Goal: Task Accomplishment & Management: Complete application form

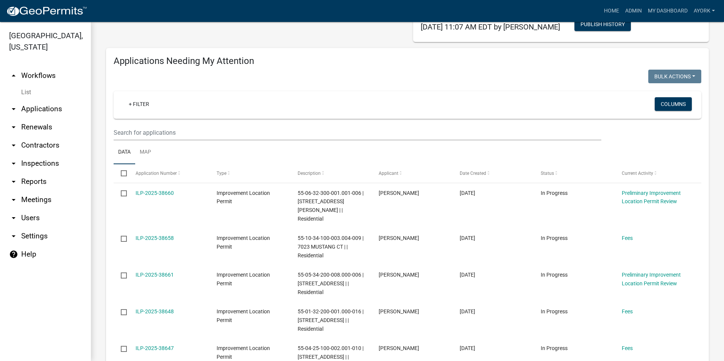
scroll to position [76, 0]
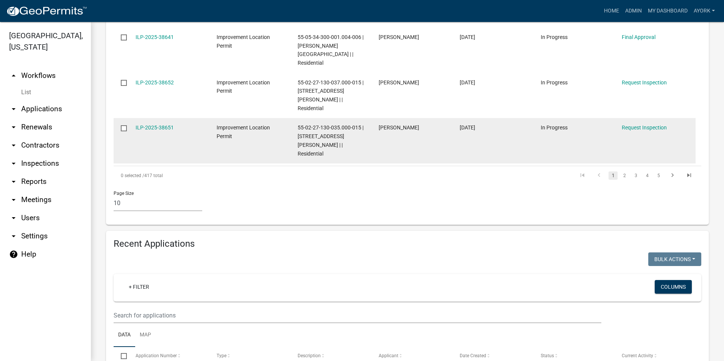
scroll to position [492, 0]
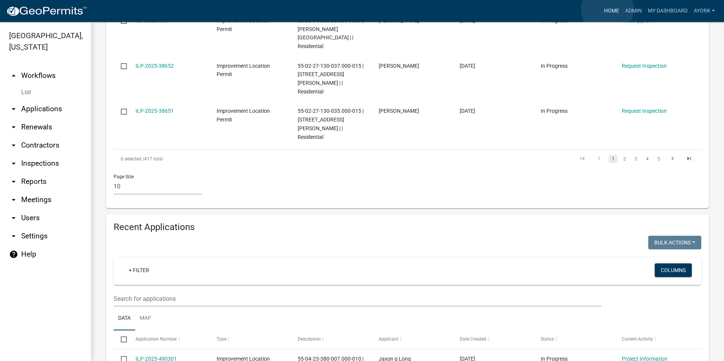
click at [607, 9] on link "Home" at bounding box center [611, 11] width 21 height 14
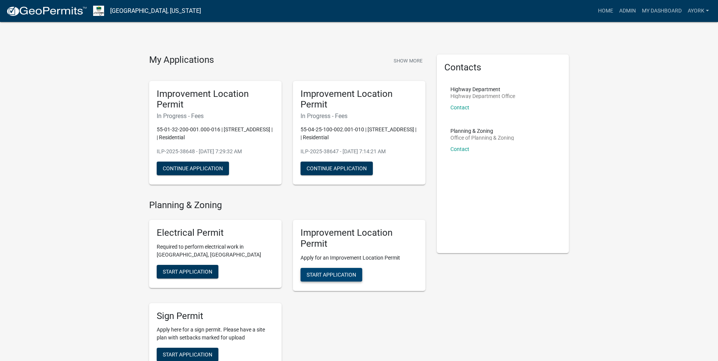
click at [340, 272] on span "Start Application" at bounding box center [332, 275] width 50 height 6
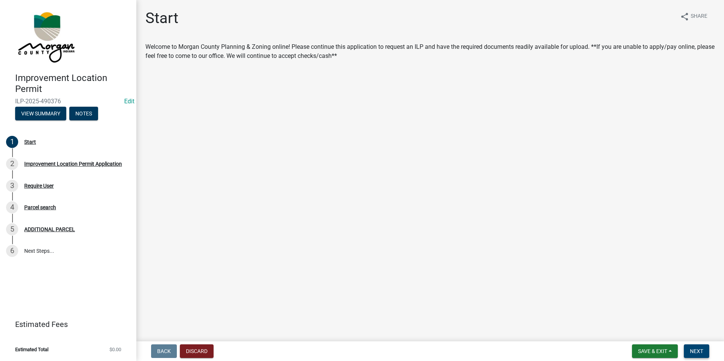
click at [691, 350] on span "Next" at bounding box center [696, 351] width 13 height 6
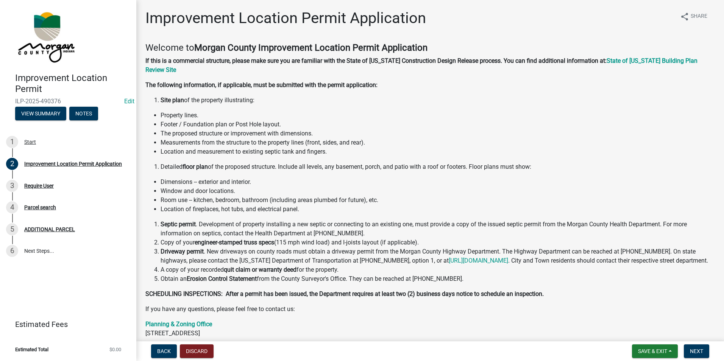
scroll to position [78, 0]
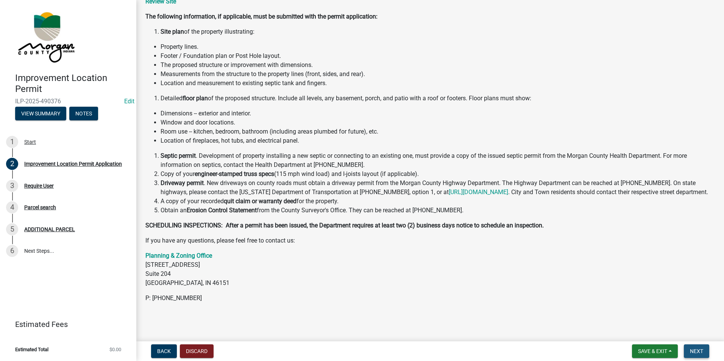
click at [701, 351] on span "Next" at bounding box center [696, 351] width 13 height 6
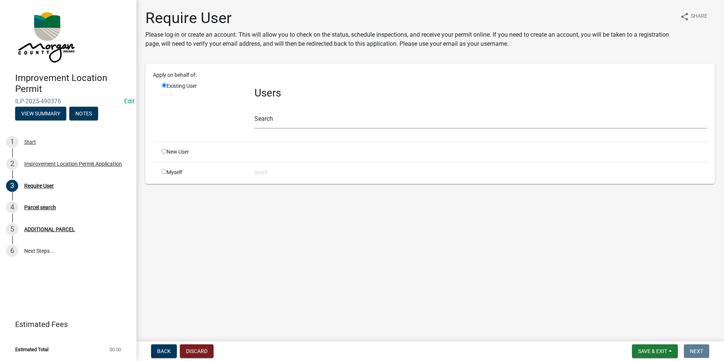
click at [162, 153] on input "radio" at bounding box center [164, 151] width 5 height 5
radio input "true"
radio input "false"
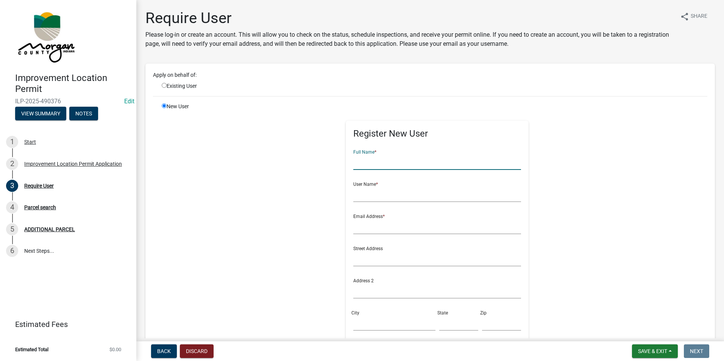
click at [384, 165] on input "text" at bounding box center [437, 163] width 168 height 16
type input "[PERSON_NAME]"
type input "marthamalm"
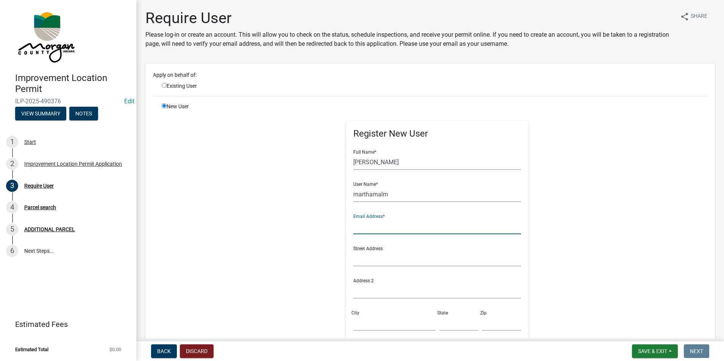
click at [377, 228] on input "text" at bounding box center [437, 227] width 168 height 16
type input "l"
type input "[EMAIL_ADDRESS][DOMAIN_NAME]"
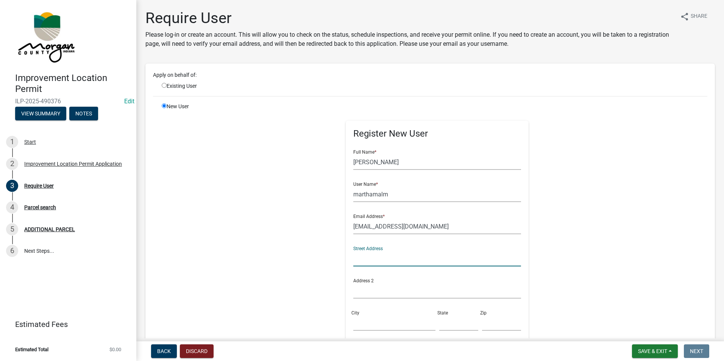
click at [383, 257] on input "text" at bounding box center [437, 259] width 168 height 16
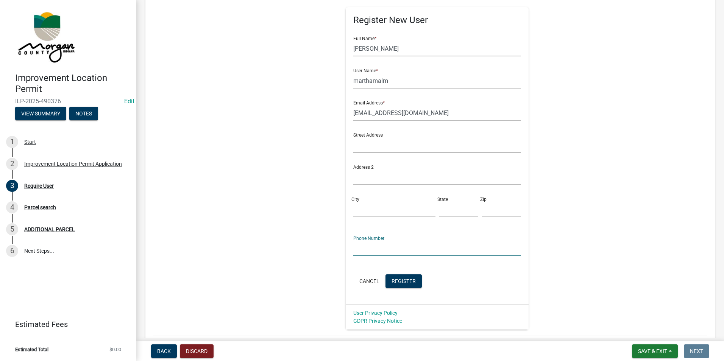
click at [381, 250] on input "text" at bounding box center [437, 249] width 168 height 16
type input "3173134699"
click at [409, 283] on span "Register" at bounding box center [404, 281] width 24 height 6
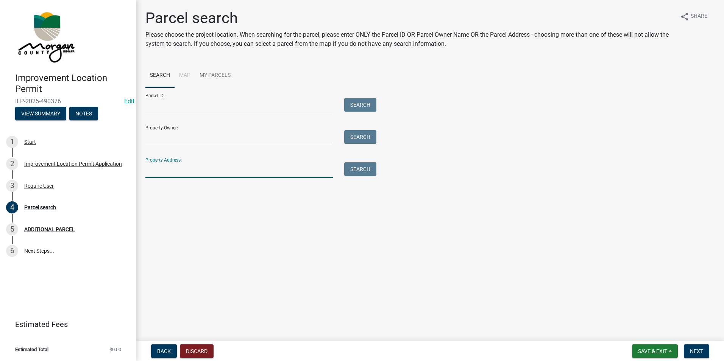
click at [165, 169] on input "Property Address:" at bounding box center [238, 170] width 187 height 16
type input "858"
click at [368, 170] on button "Search" at bounding box center [360, 169] width 32 height 14
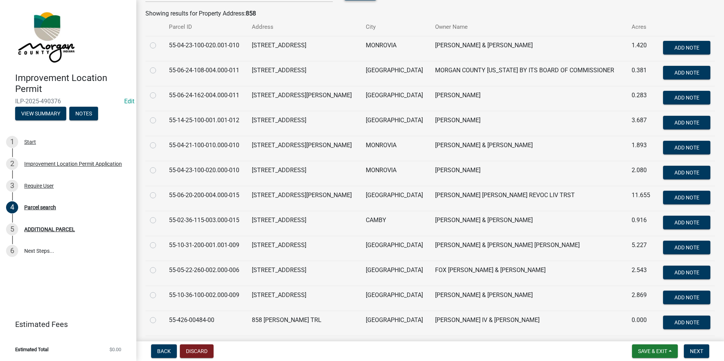
scroll to position [189, 0]
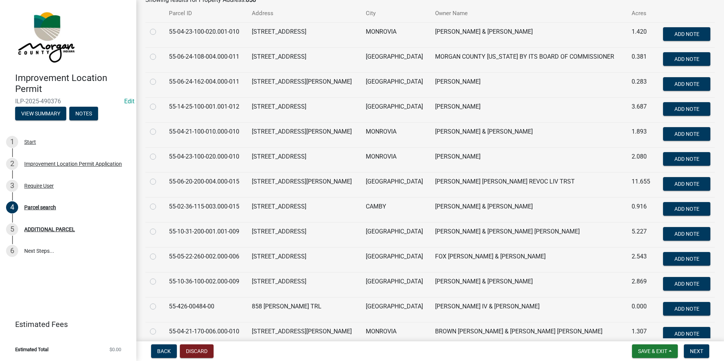
click at [159, 227] on label at bounding box center [159, 227] width 0 height 0
click at [159, 232] on input "radio" at bounding box center [161, 229] width 5 height 5
radio input "true"
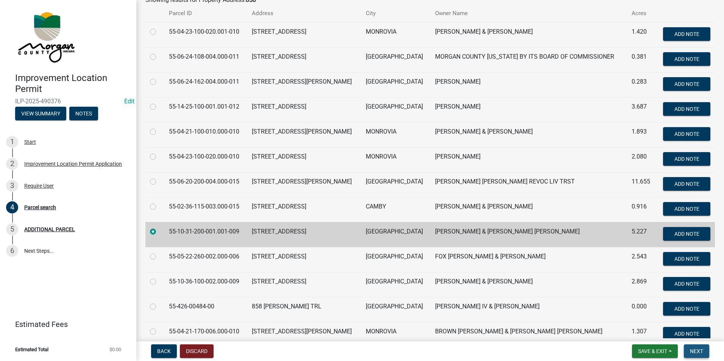
click at [695, 351] on span "Next" at bounding box center [696, 351] width 13 height 6
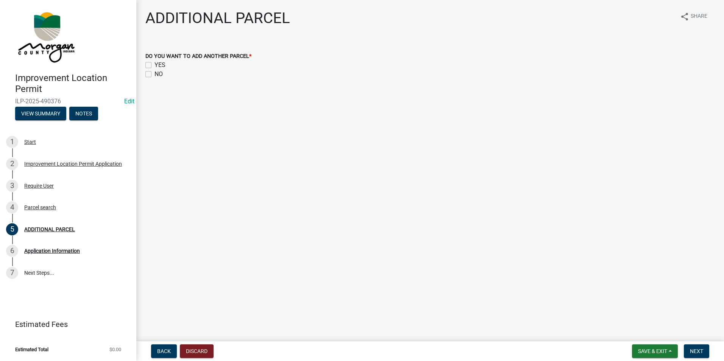
click at [155, 75] on label "NO" at bounding box center [159, 74] width 8 height 9
click at [155, 75] on input "NO" at bounding box center [157, 72] width 5 height 5
checkbox input "true"
checkbox input "false"
checkbox input "true"
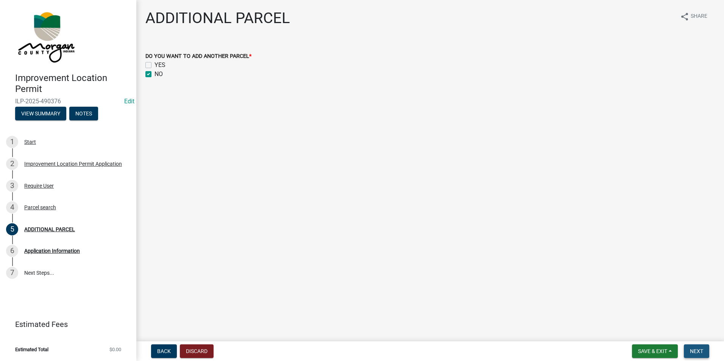
click at [696, 349] on span "Next" at bounding box center [696, 351] width 13 height 6
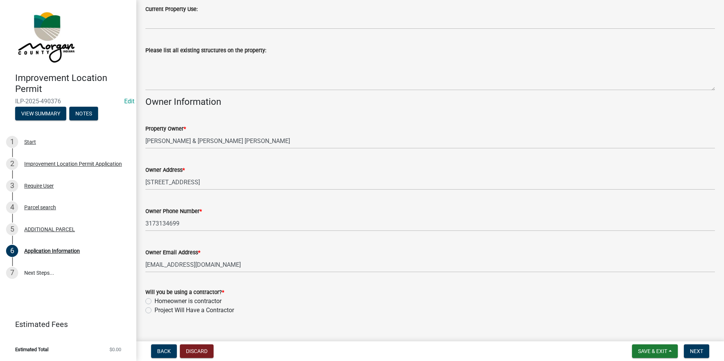
scroll to position [285, 0]
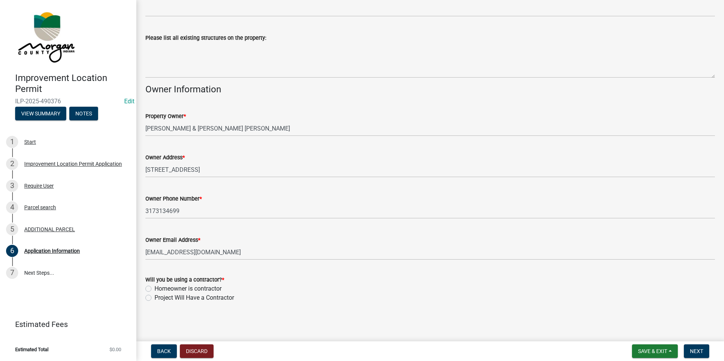
click at [155, 297] on label "Project Will Have a Contractor" at bounding box center [195, 298] width 80 height 9
click at [155, 297] on input "Project Will Have a Contractor" at bounding box center [157, 296] width 5 height 5
radio input "true"
click at [696, 348] on span "Next" at bounding box center [696, 351] width 13 height 6
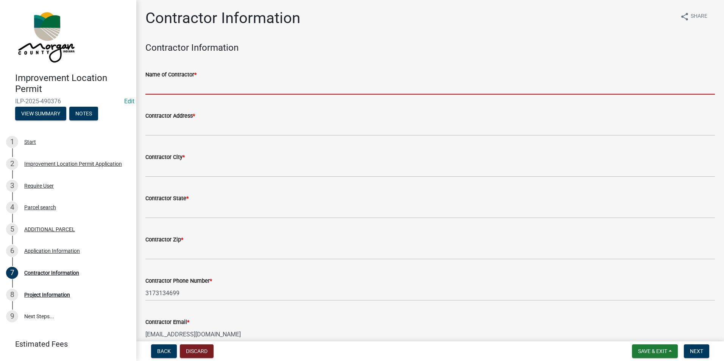
click at [196, 86] on input "Name of Contractor *" at bounding box center [430, 87] width 570 height 16
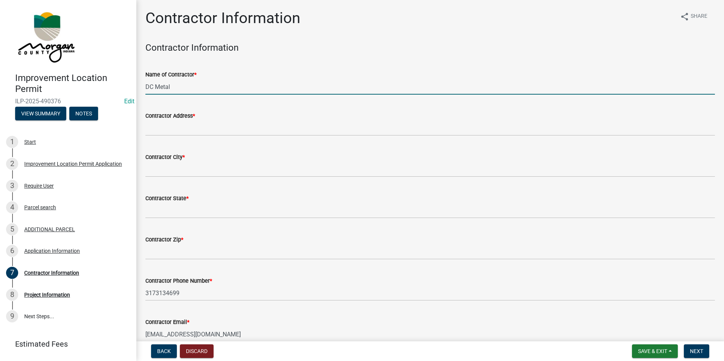
type input "DC Metal"
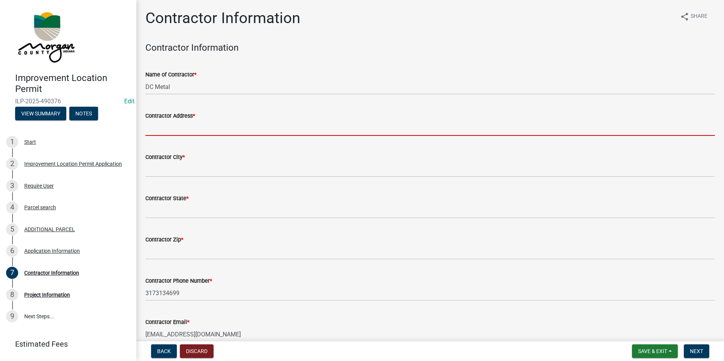
click at [196, 125] on input "Contractor Address *" at bounding box center [430, 128] width 570 height 16
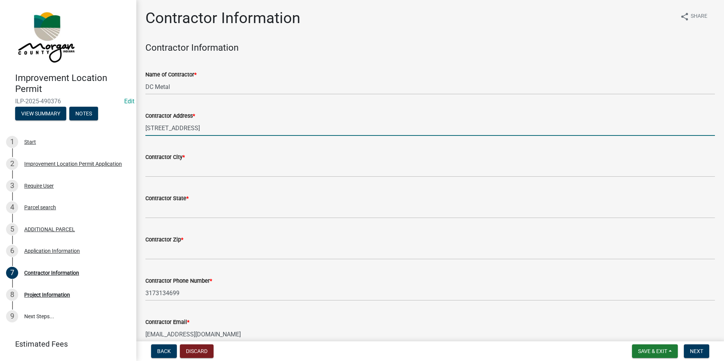
type input "[STREET_ADDRESS]"
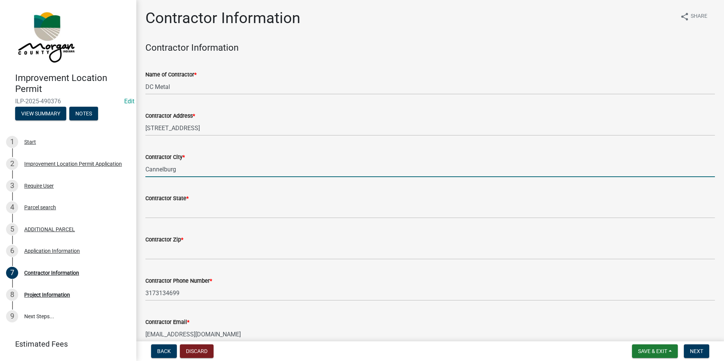
type input "Cannelburg"
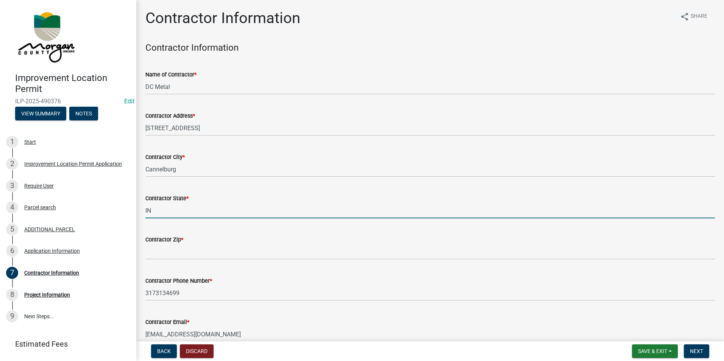
type input "IN"
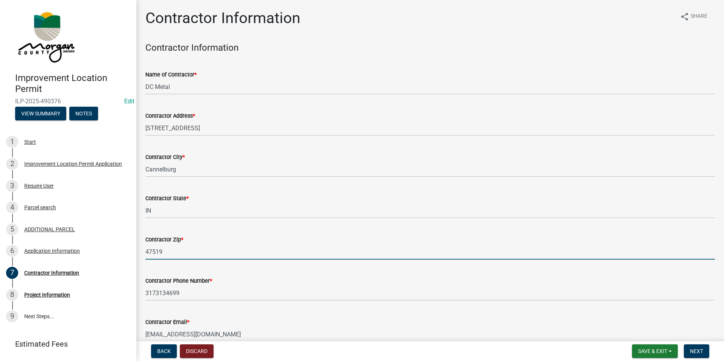
type input "47519"
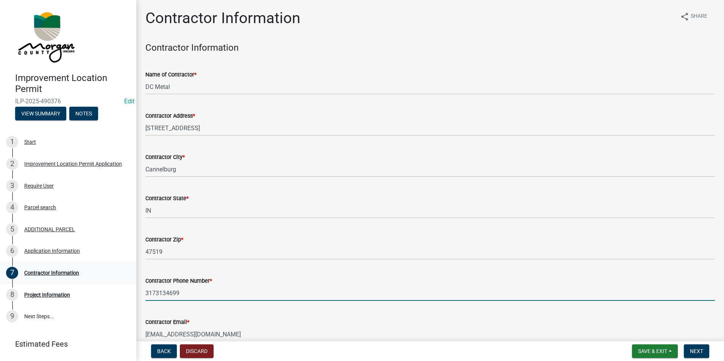
drag, startPoint x: 184, startPoint y: 294, endPoint x: 108, endPoint y: 281, distance: 77.1
click at [108, 281] on div "Improvement Location Permit ILP-2025-490376 Edit View Summary Notes 1 Start 2 I…" at bounding box center [362, 180] width 724 height 361
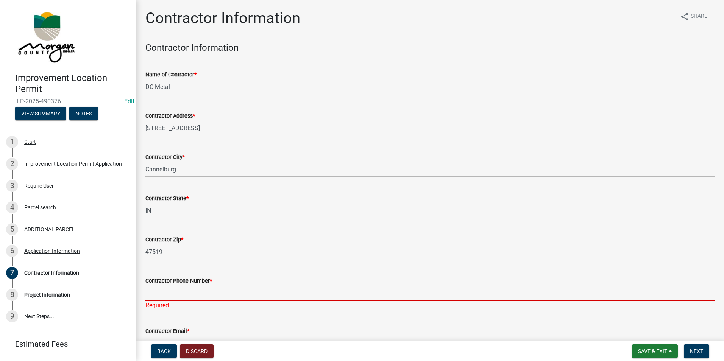
paste input "[PHONE_NUMBER]"
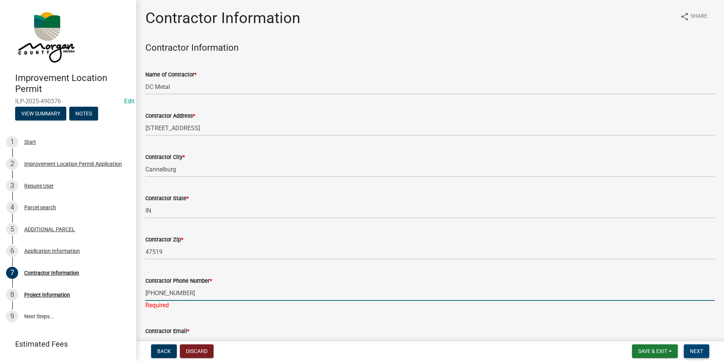
type input "[PHONE_NUMBER]"
click at [699, 352] on span "Next" at bounding box center [696, 351] width 13 height 6
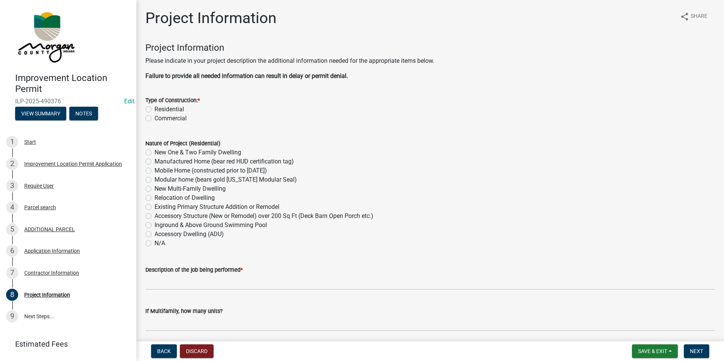
click at [155, 106] on label "Residential" at bounding box center [170, 109] width 30 height 9
click at [155, 106] on input "Residential" at bounding box center [157, 107] width 5 height 5
radio input "true"
click at [155, 215] on label "Accessory Structure (New or Remodel) over 200 Sq Ft (Deck Barn Open Porch etc.)" at bounding box center [264, 216] width 219 height 9
click at [155, 215] on input "Accessory Structure (New or Remodel) over 200 Sq Ft (Deck Barn Open Porch etc.)" at bounding box center [157, 214] width 5 height 5
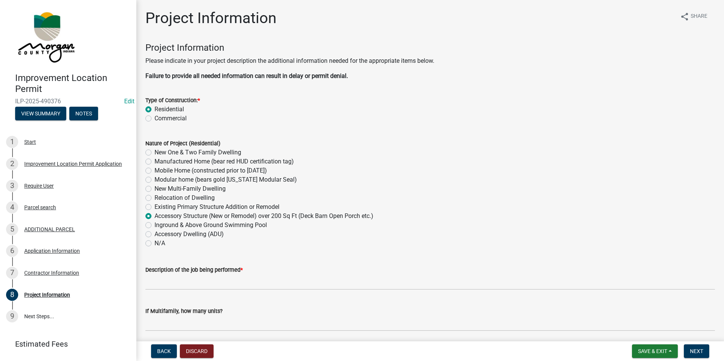
radio input "true"
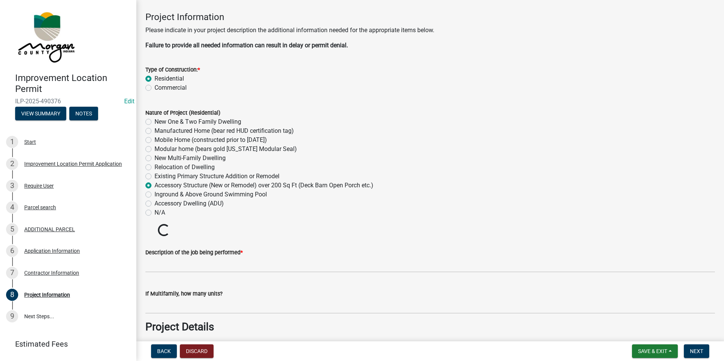
scroll to position [76, 0]
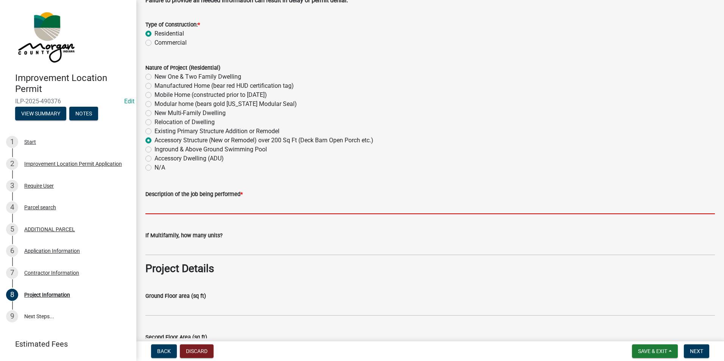
click at [202, 202] on input "Description of the job being performed *" at bounding box center [430, 207] width 570 height 16
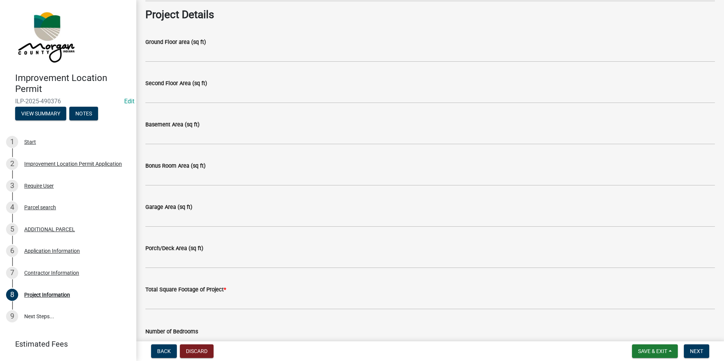
scroll to position [341, 0]
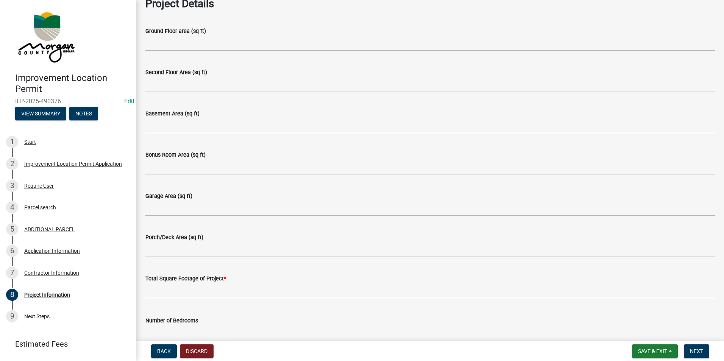
type input "Pole Barn"
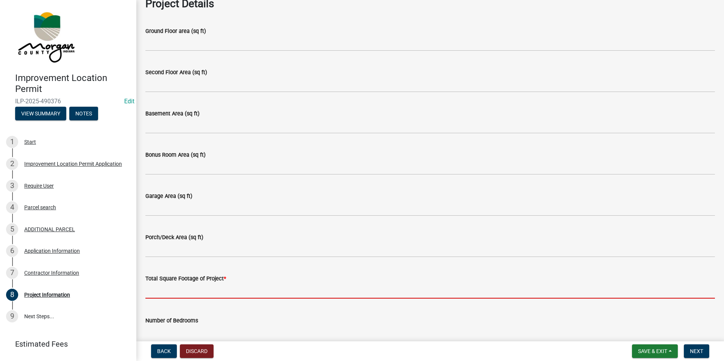
click at [173, 287] on input "text" at bounding box center [430, 291] width 570 height 16
click at [163, 286] on input "text" at bounding box center [430, 291] width 570 height 16
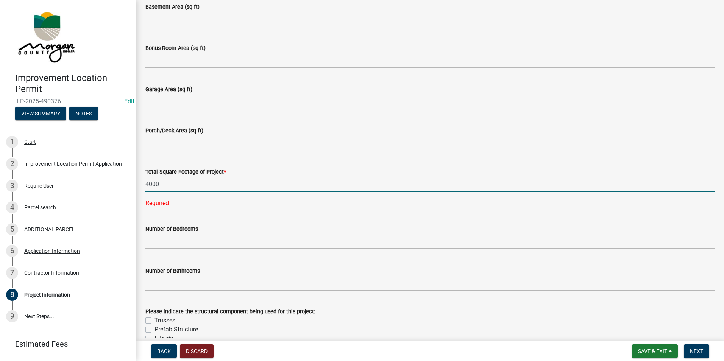
scroll to position [454, 0]
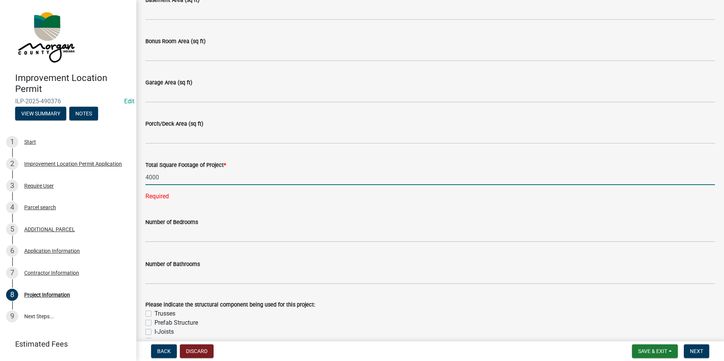
type input "4000"
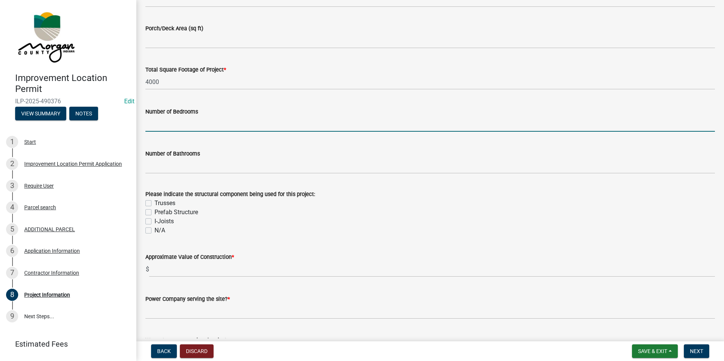
scroll to position [568, 0]
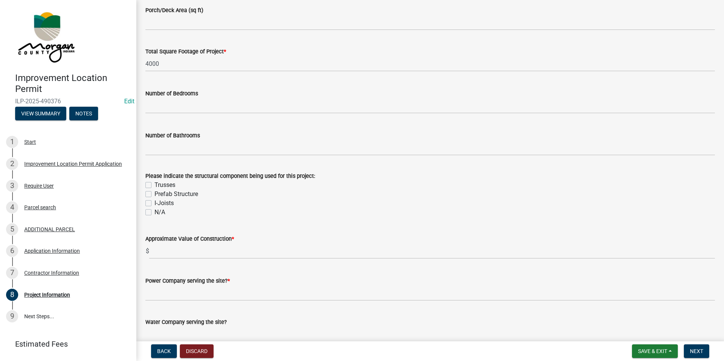
click at [155, 185] on label "Trusses" at bounding box center [165, 185] width 21 height 9
click at [155, 185] on input "Trusses" at bounding box center [157, 183] width 5 height 5
checkbox input "true"
checkbox input "false"
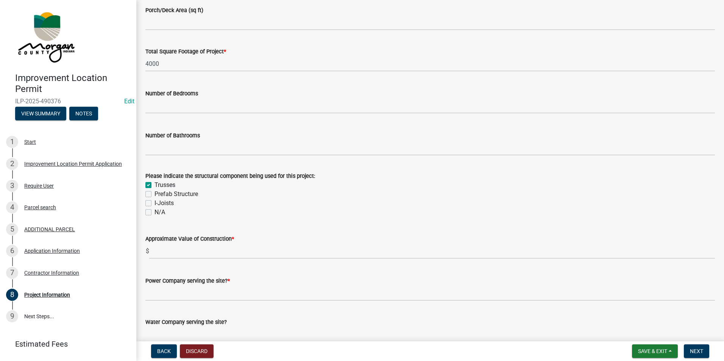
checkbox input "false"
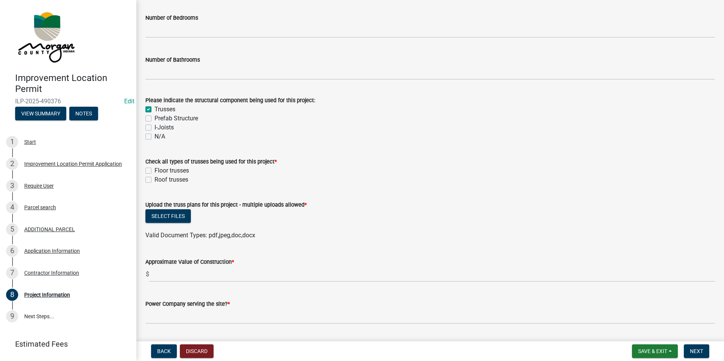
scroll to position [682, 0]
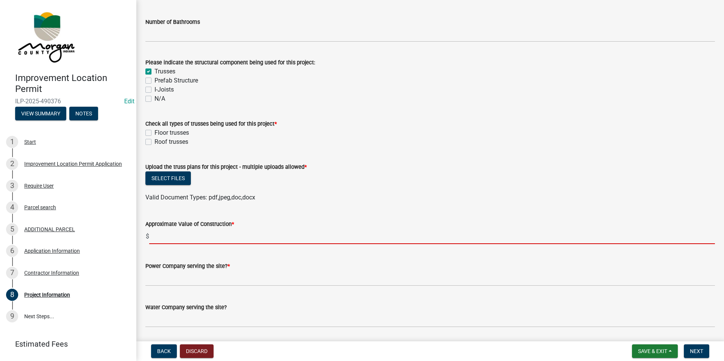
click at [199, 237] on input "text" at bounding box center [432, 237] width 566 height 16
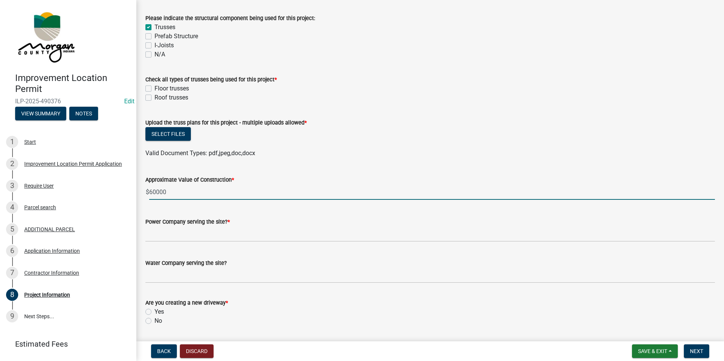
scroll to position [752, 0]
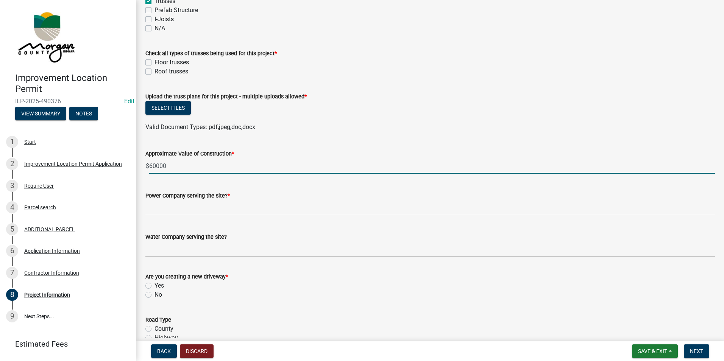
type input "60000"
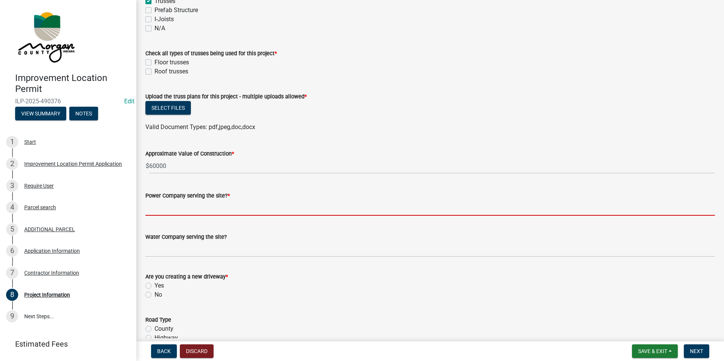
click at [198, 207] on input "Power Company serving the site? *" at bounding box center [430, 208] width 570 height 16
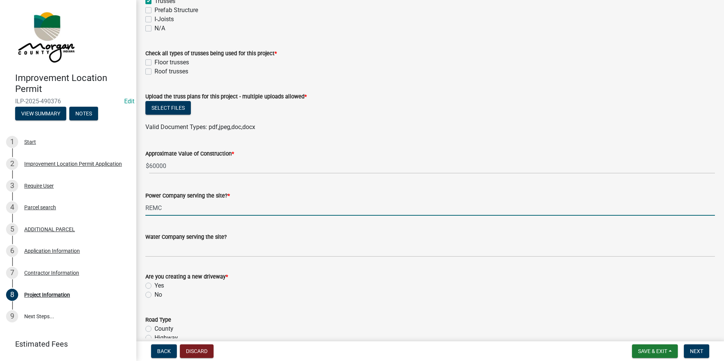
scroll to position [828, 0]
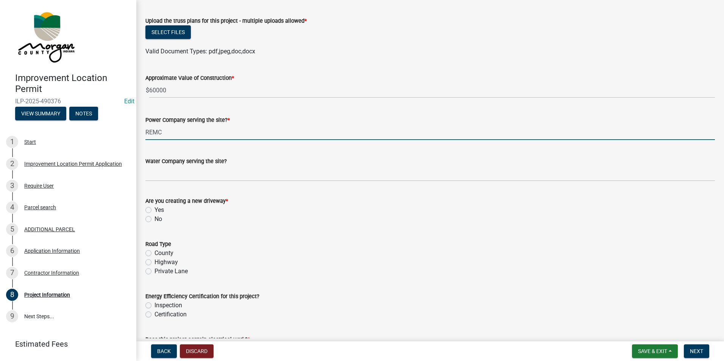
type input "REMC"
click at [155, 221] on label "No" at bounding box center [159, 219] width 8 height 9
click at [155, 220] on input "No" at bounding box center [157, 217] width 5 height 5
radio input "true"
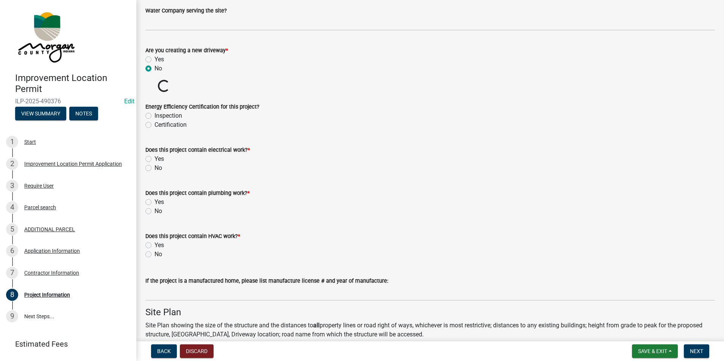
scroll to position [979, 0]
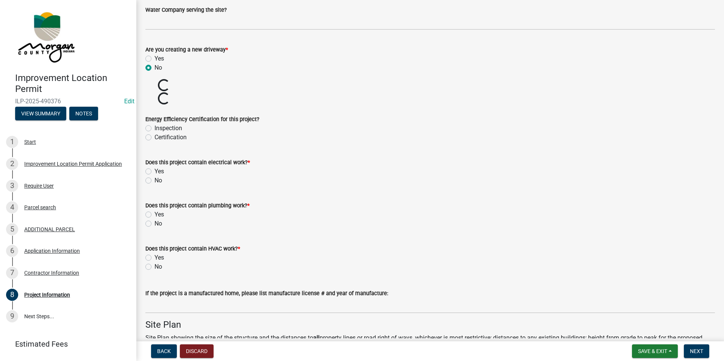
click at [155, 181] on label "No" at bounding box center [159, 180] width 8 height 9
click at [155, 181] on input "No" at bounding box center [157, 178] width 5 height 5
radio input "true"
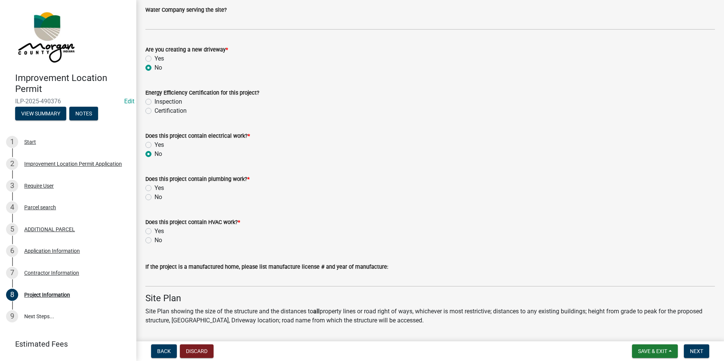
click at [155, 197] on label "No" at bounding box center [159, 197] width 8 height 9
click at [155, 197] on input "No" at bounding box center [157, 195] width 5 height 5
radio input "true"
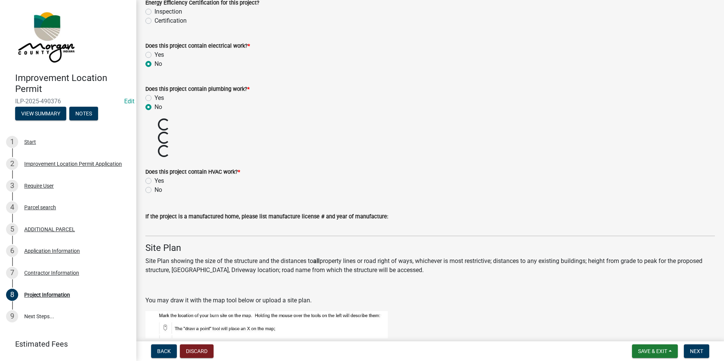
scroll to position [1093, 0]
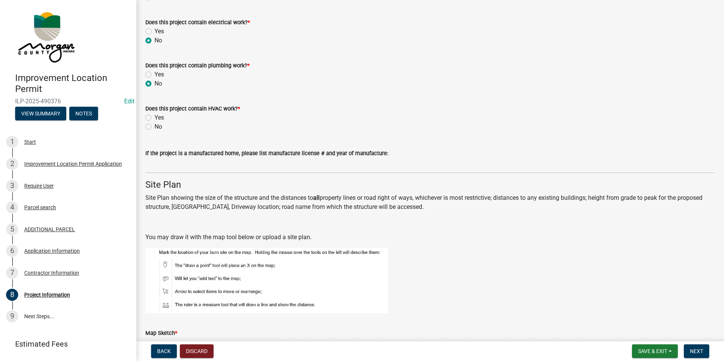
click at [155, 127] on label "No" at bounding box center [159, 126] width 8 height 9
click at [155, 127] on input "No" at bounding box center [157, 124] width 5 height 5
radio input "true"
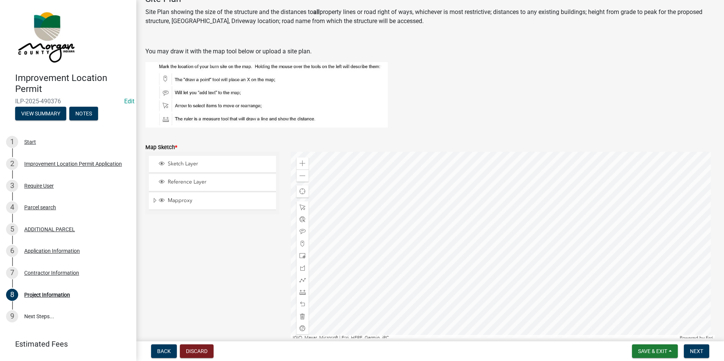
scroll to position [1320, 0]
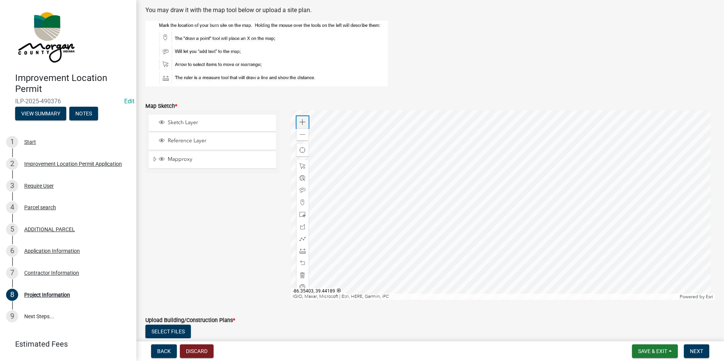
click at [300, 123] on span at bounding box center [303, 122] width 6 height 6
click at [301, 215] on span at bounding box center [303, 215] width 6 height 6
click at [454, 276] on div at bounding box center [503, 205] width 425 height 189
click at [301, 275] on span at bounding box center [303, 275] width 6 height 6
click at [300, 213] on span at bounding box center [303, 215] width 6 height 6
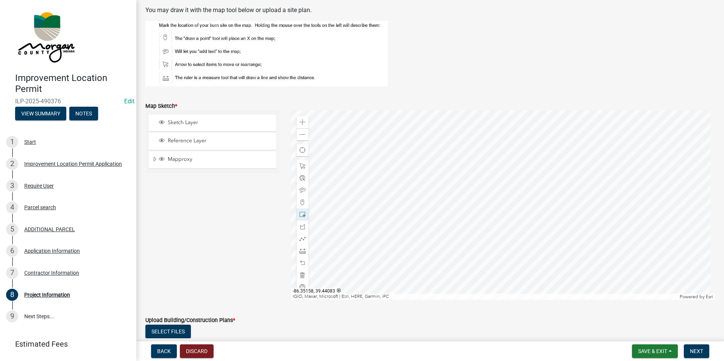
click at [450, 277] on div at bounding box center [503, 205] width 425 height 189
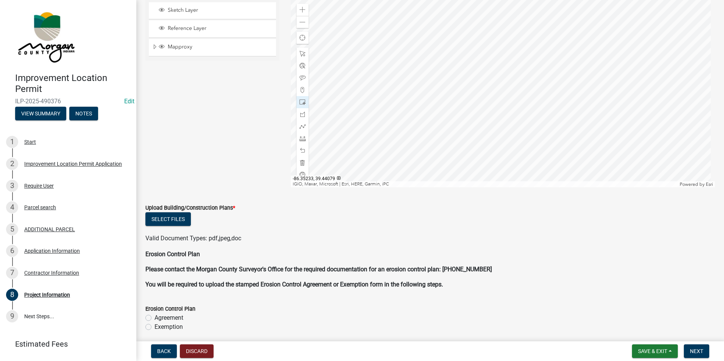
scroll to position [1434, 0]
click at [670, 350] on button "Save & Exit" at bounding box center [655, 352] width 46 height 14
click at [635, 314] on button "Save" at bounding box center [647, 313] width 61 height 18
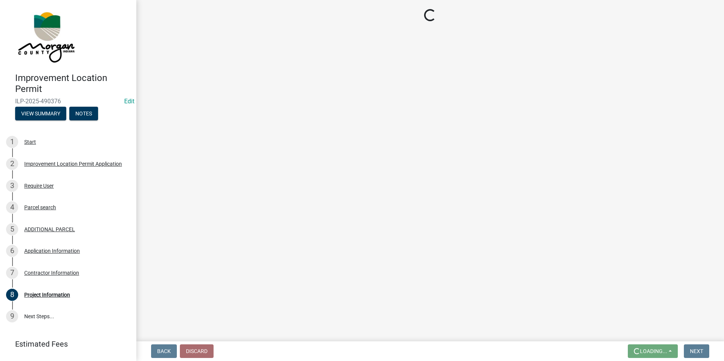
scroll to position [0, 0]
